Goal: Navigation & Orientation: Find specific page/section

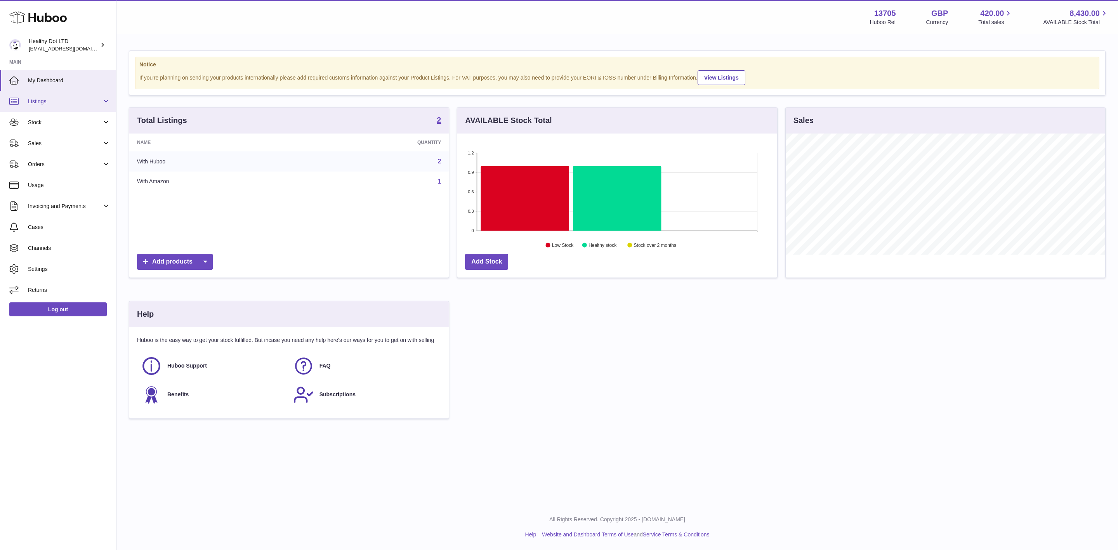
scroll to position [121, 319]
click at [67, 98] on span "Listings" at bounding box center [65, 101] width 74 height 7
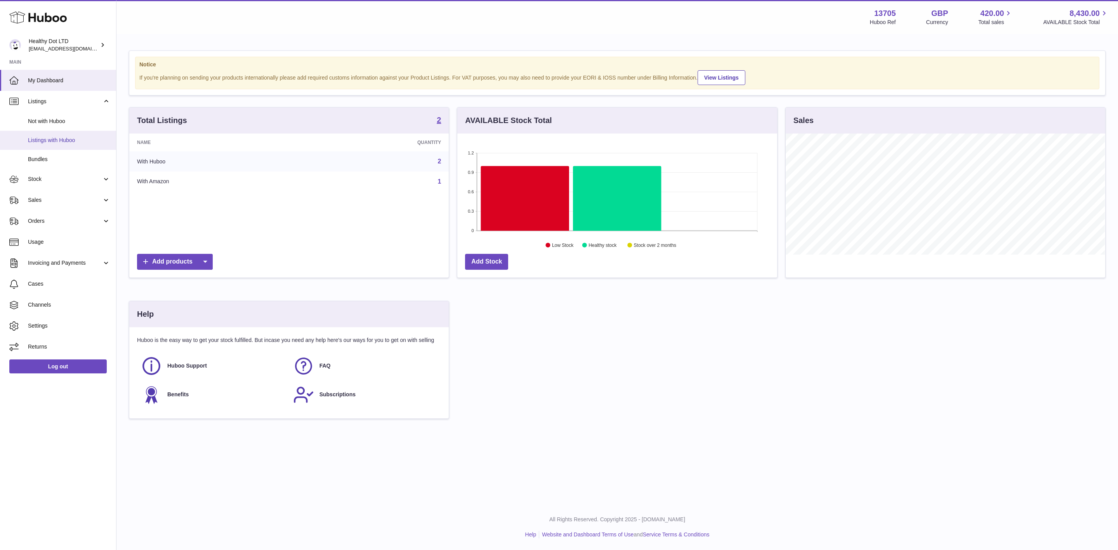
click at [61, 139] on span "Listings with Huboo" at bounding box center [69, 140] width 82 height 7
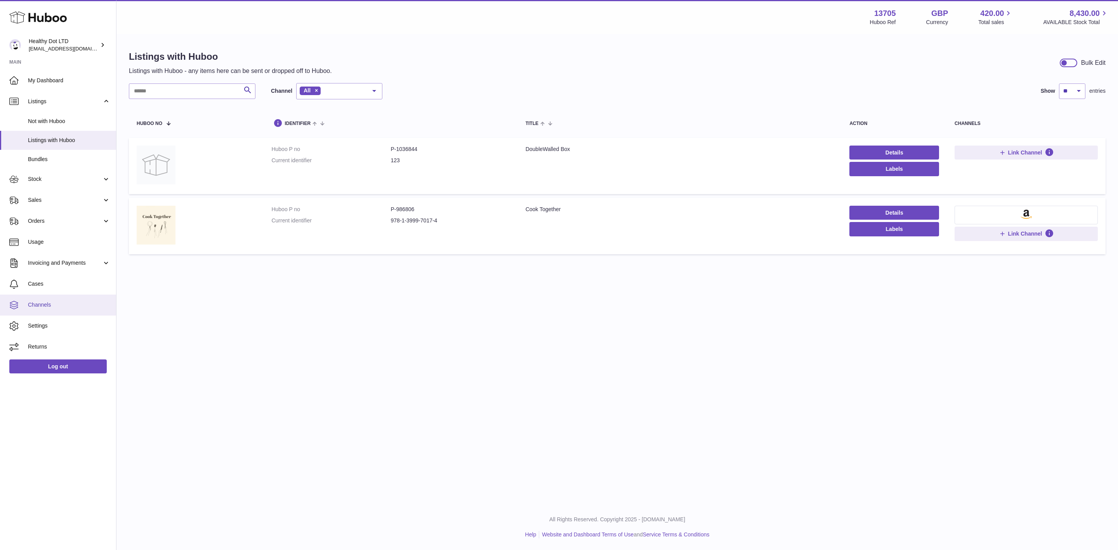
click at [46, 308] on span "Channels" at bounding box center [69, 304] width 82 height 7
